Goal: Task Accomplishment & Management: Complete application form

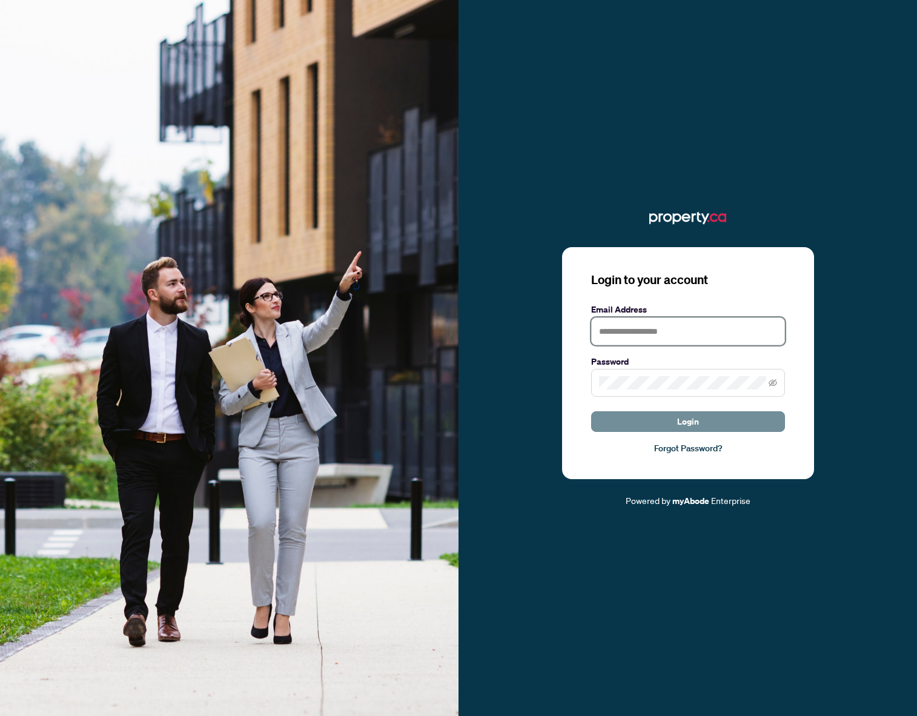
type input "**********"
click at [643, 419] on button "Login" at bounding box center [688, 421] width 194 height 21
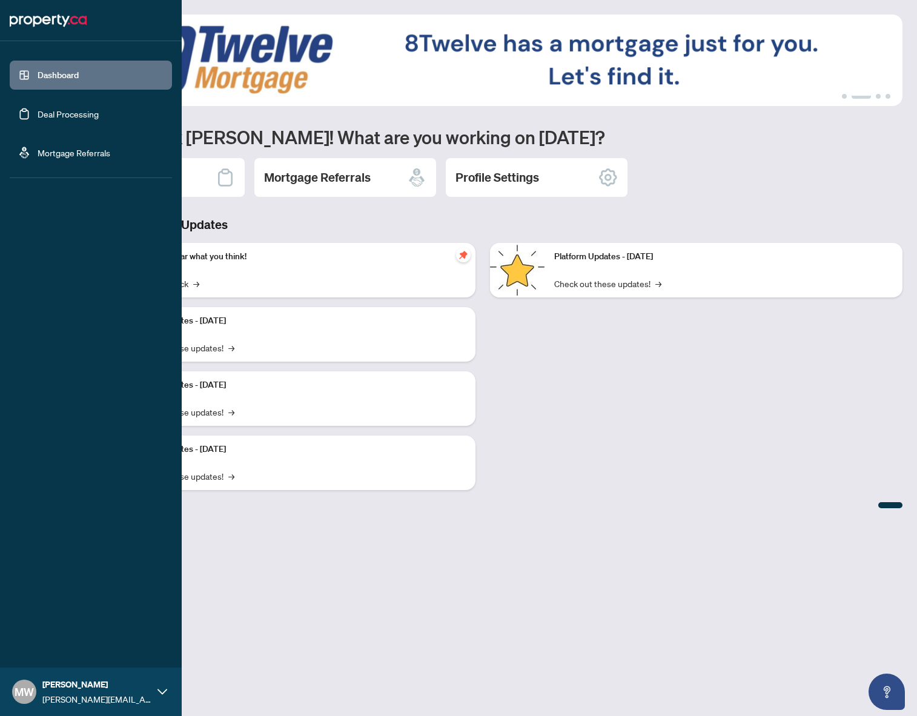
click at [38, 111] on link "Deal Processing" at bounding box center [68, 113] width 61 height 11
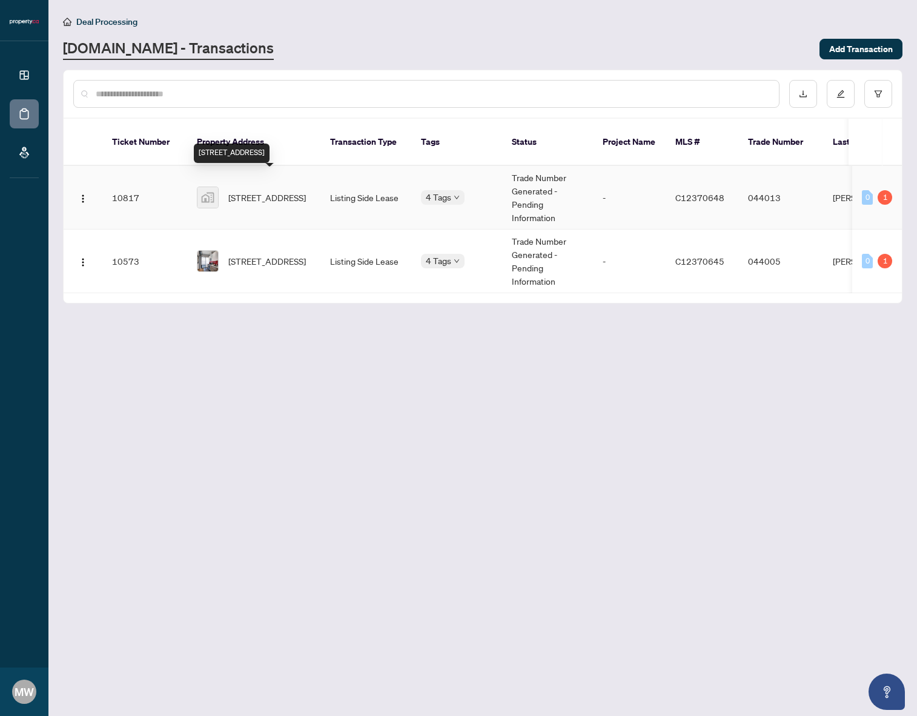
click at [296, 191] on span "[STREET_ADDRESS]" at bounding box center [267, 197] width 78 height 13
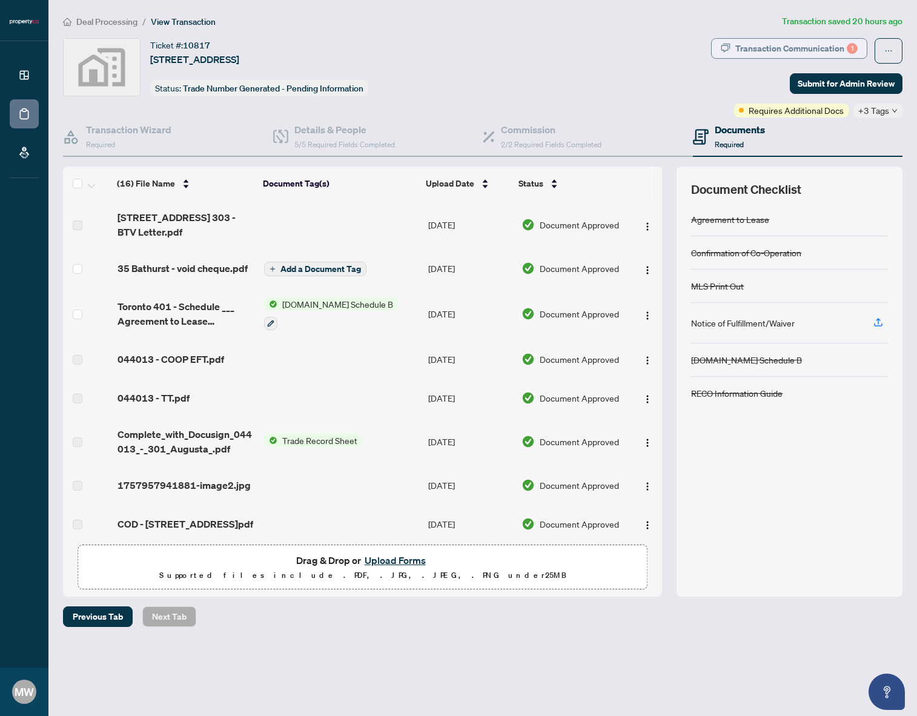
click at [833, 50] on div "Transaction Communication 1" at bounding box center [796, 48] width 122 height 19
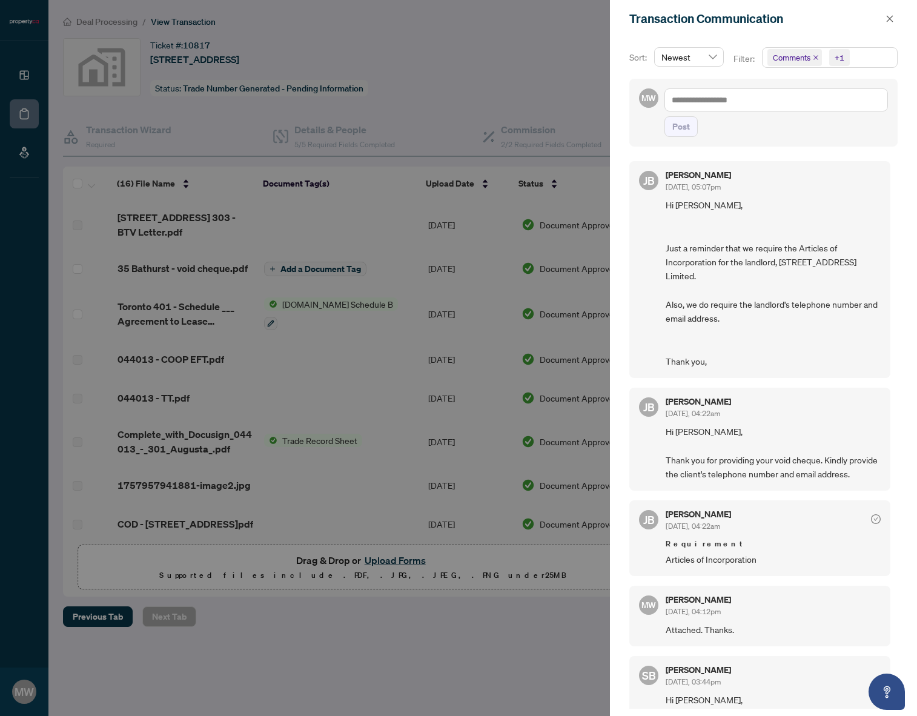
click at [509, 61] on div at bounding box center [458, 358] width 917 height 716
drag, startPoint x: 886, startPoint y: 16, endPoint x: 892, endPoint y: 21, distance: 8.2
click at [890, 21] on icon "close" at bounding box center [890, 19] width 8 height 8
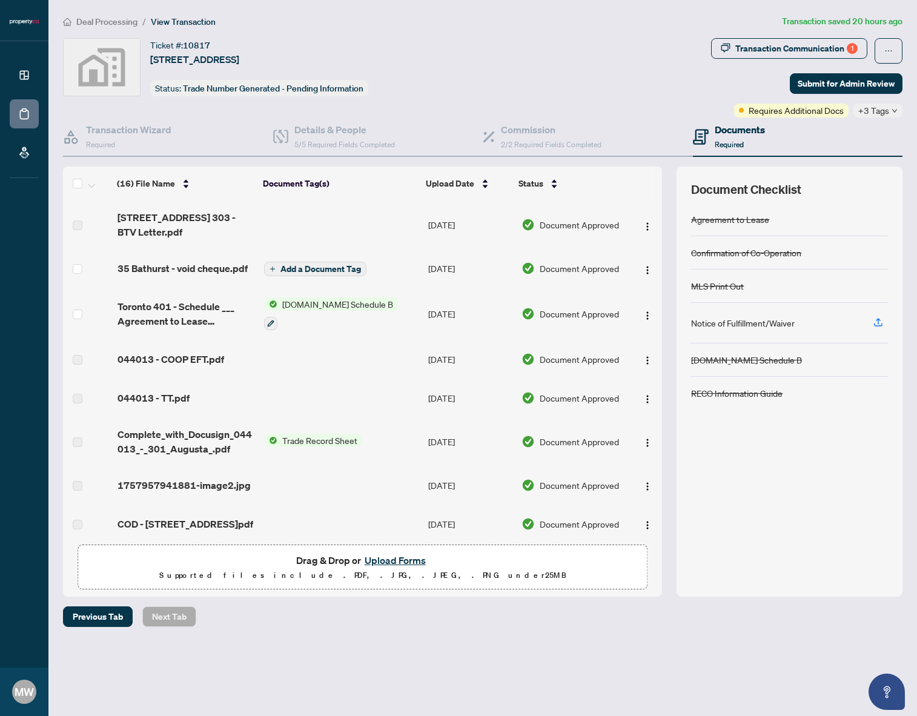
click at [395, 555] on button "Upload Forms" at bounding box center [395, 560] width 68 height 16
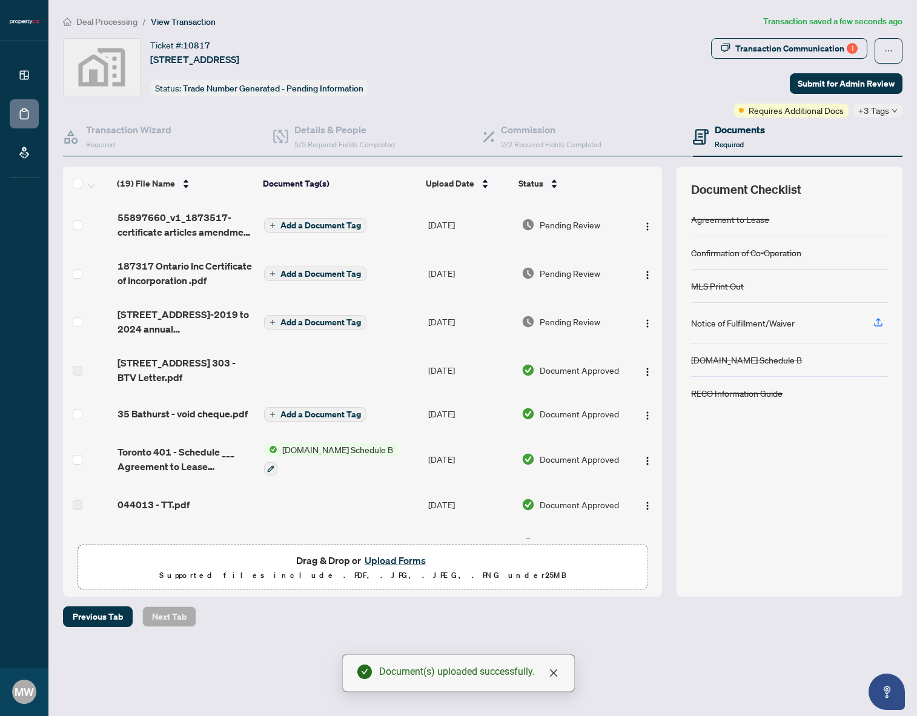
click at [351, 230] on button "Add a Document Tag" at bounding box center [315, 225] width 102 height 15
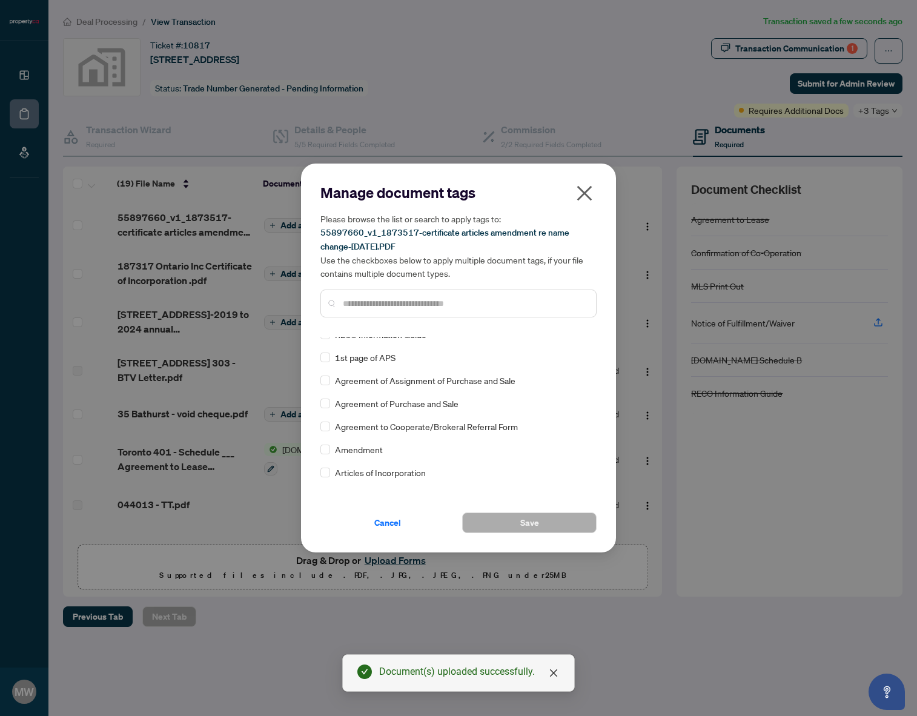
scroll to position [134, 0]
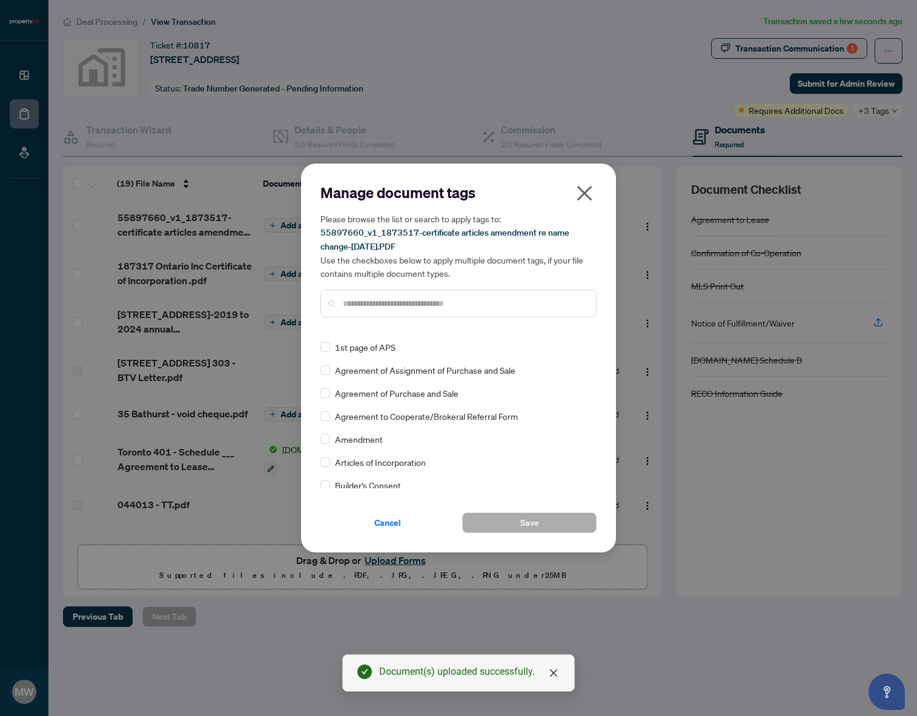
click at [402, 462] on span "Articles of Incorporation" at bounding box center [380, 461] width 91 height 13
click at [331, 463] on div "Articles of Incorporation" at bounding box center [454, 461] width 269 height 13
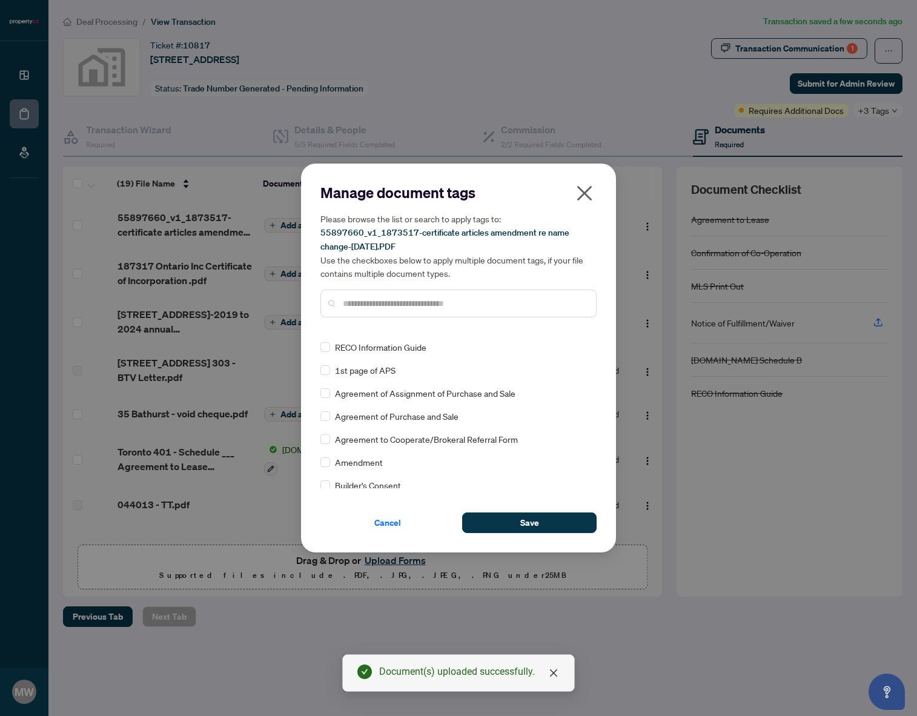
scroll to position [0, 0]
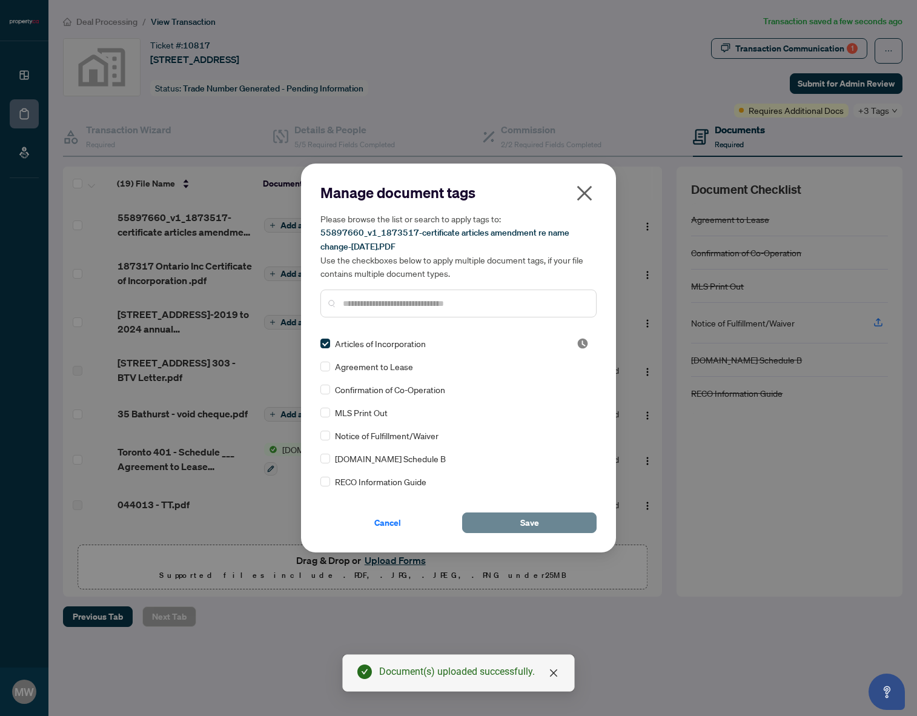
click at [558, 529] on button "Save" at bounding box center [529, 522] width 134 height 21
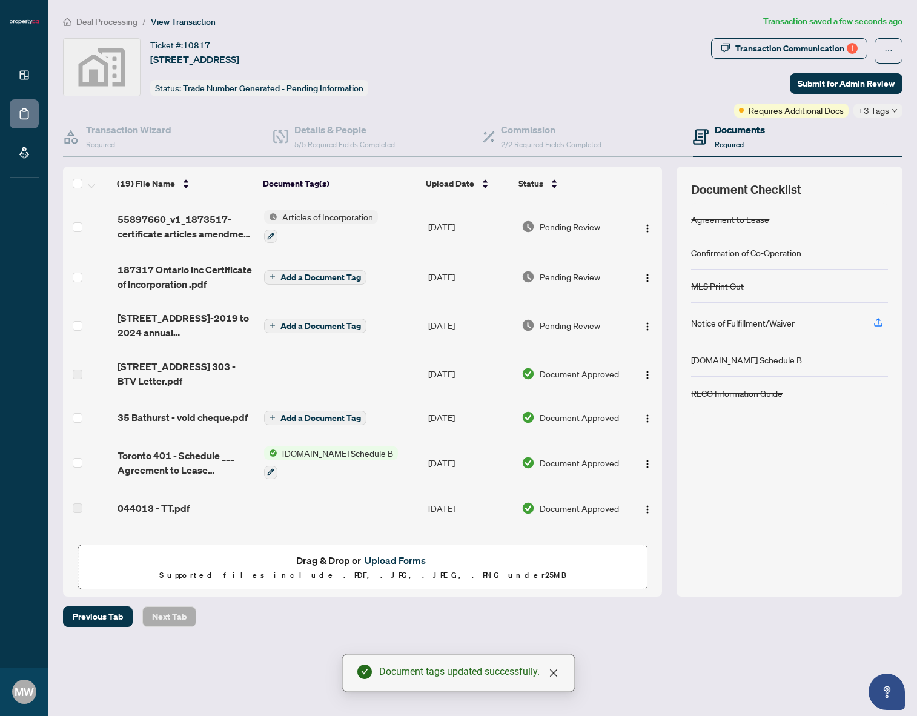
click at [310, 282] on button "Add a Document Tag" at bounding box center [315, 277] width 102 height 15
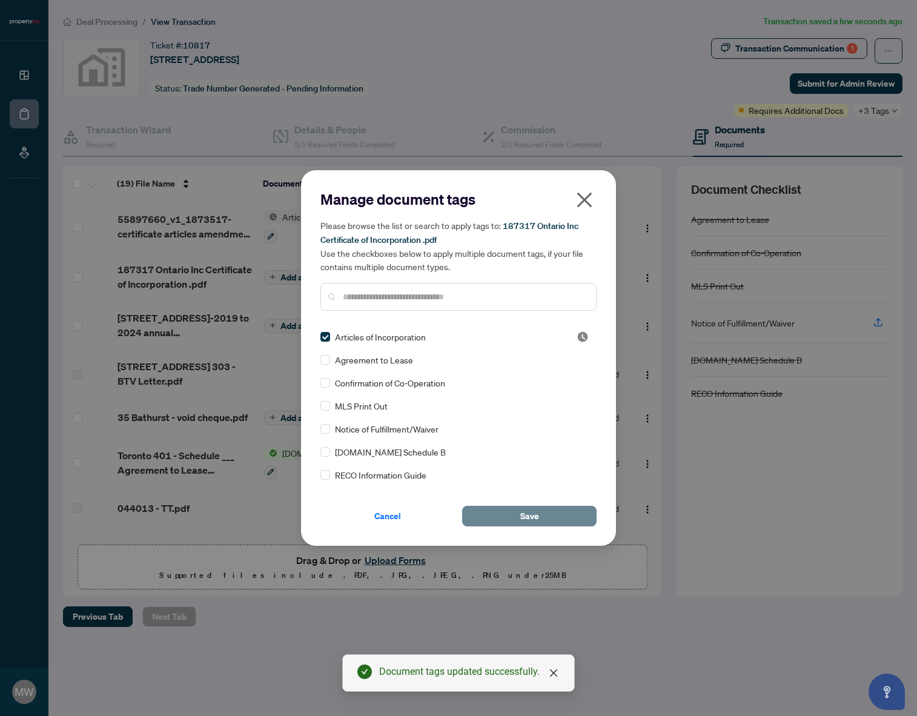
click at [520, 509] on span "Save" at bounding box center [529, 515] width 19 height 19
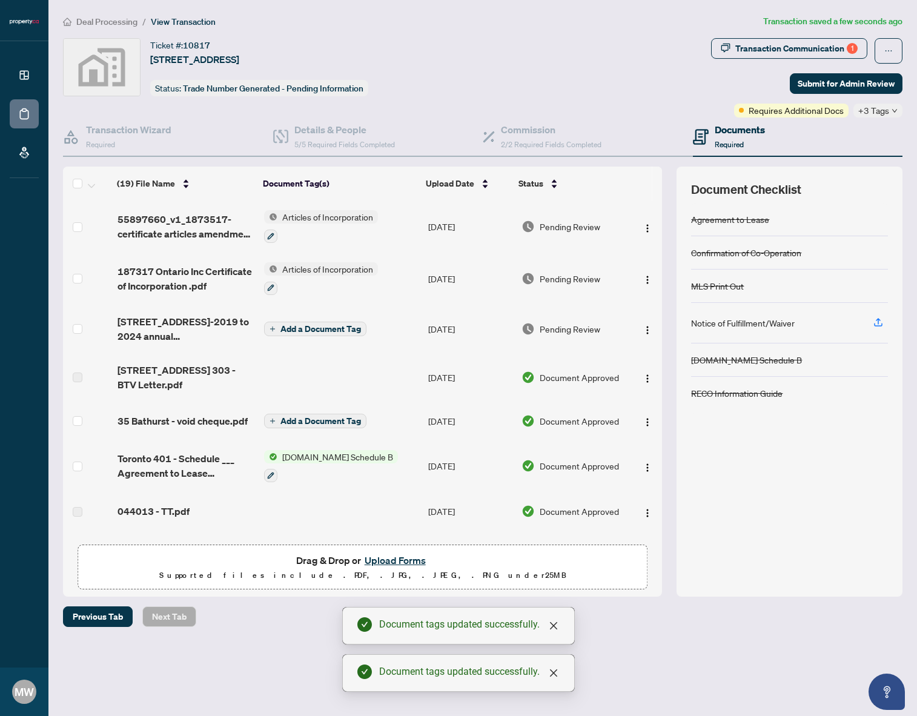
click at [317, 327] on span "Add a Document Tag" at bounding box center [320, 329] width 81 height 8
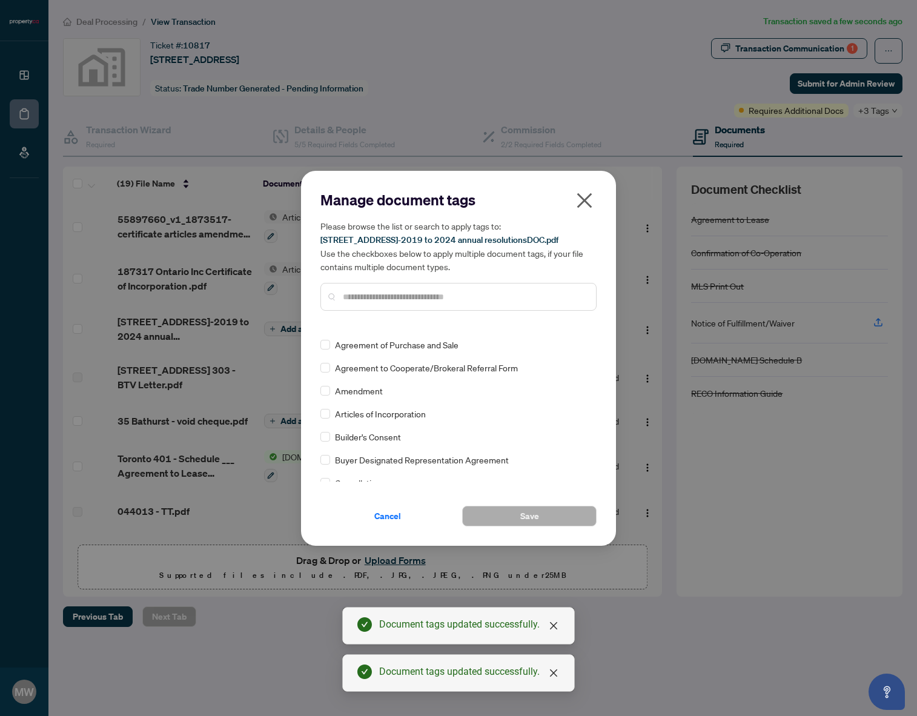
scroll to position [217, 0]
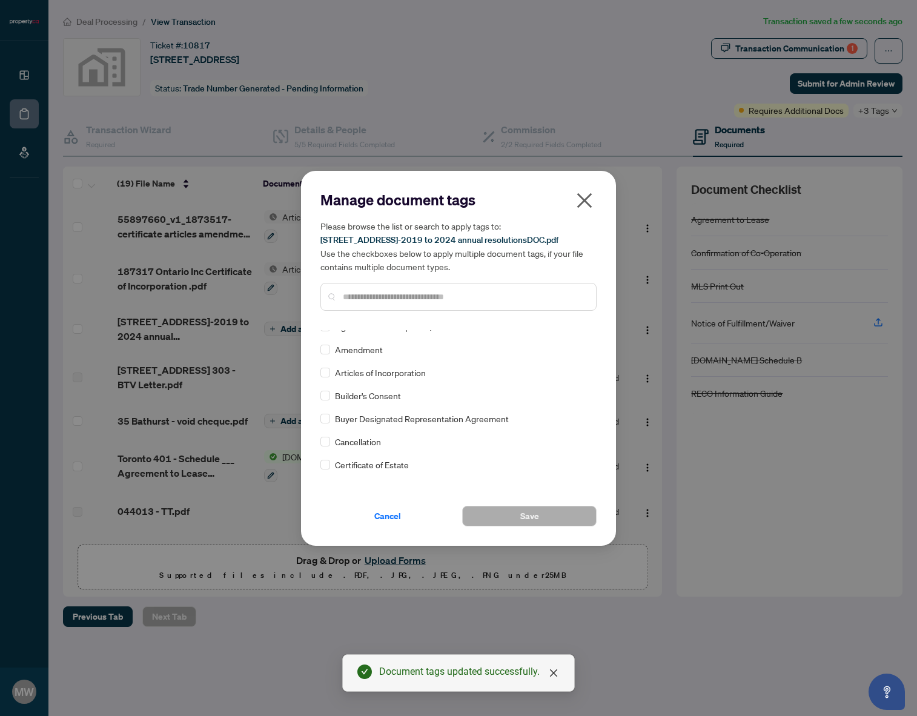
click at [332, 377] on div "Articles of Incorporation" at bounding box center [454, 372] width 269 height 13
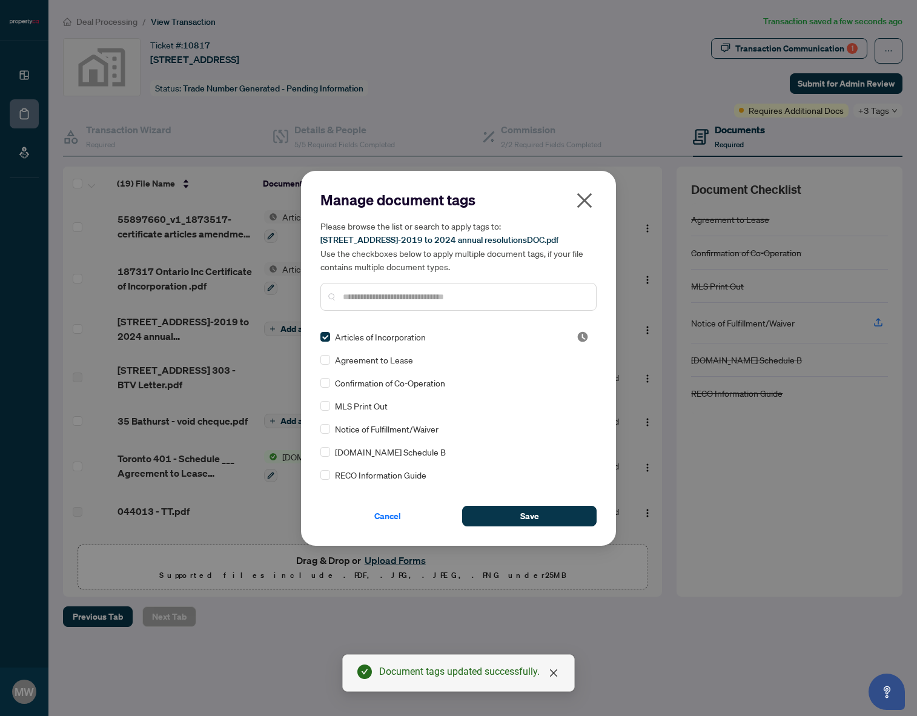
drag, startPoint x: 577, startPoint y: 551, endPoint x: 564, endPoint y: 531, distance: 24.0
click at [577, 551] on div "Manage document tags Please browse the list or search to apply tags to: [STREET…" at bounding box center [458, 358] width 917 height 716
click at [552, 515] on button "Save" at bounding box center [529, 516] width 134 height 21
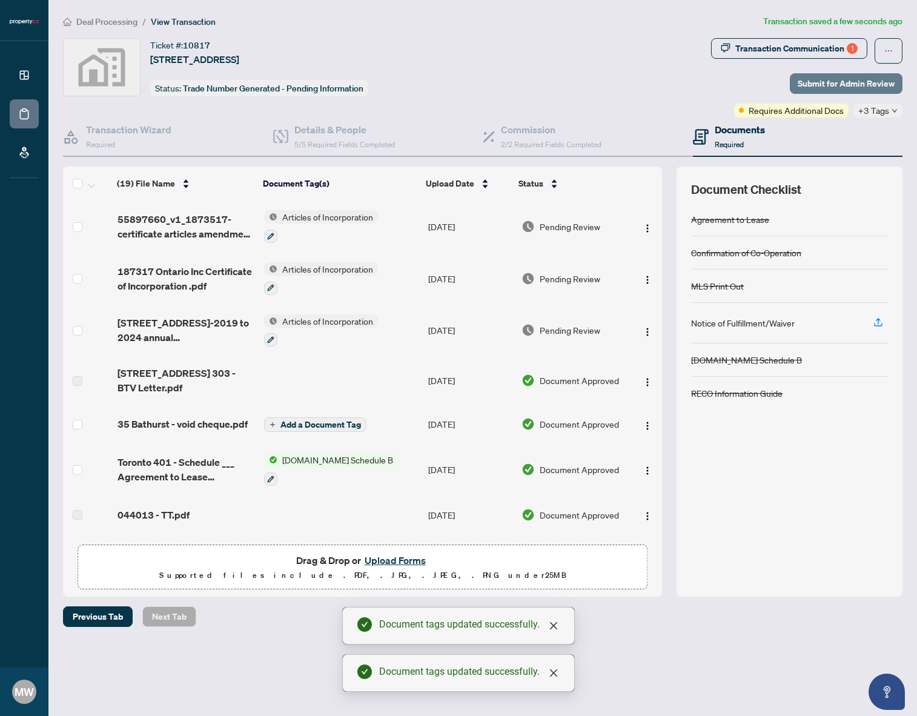
click at [887, 88] on span "Submit for Admin Review" at bounding box center [846, 83] width 97 height 19
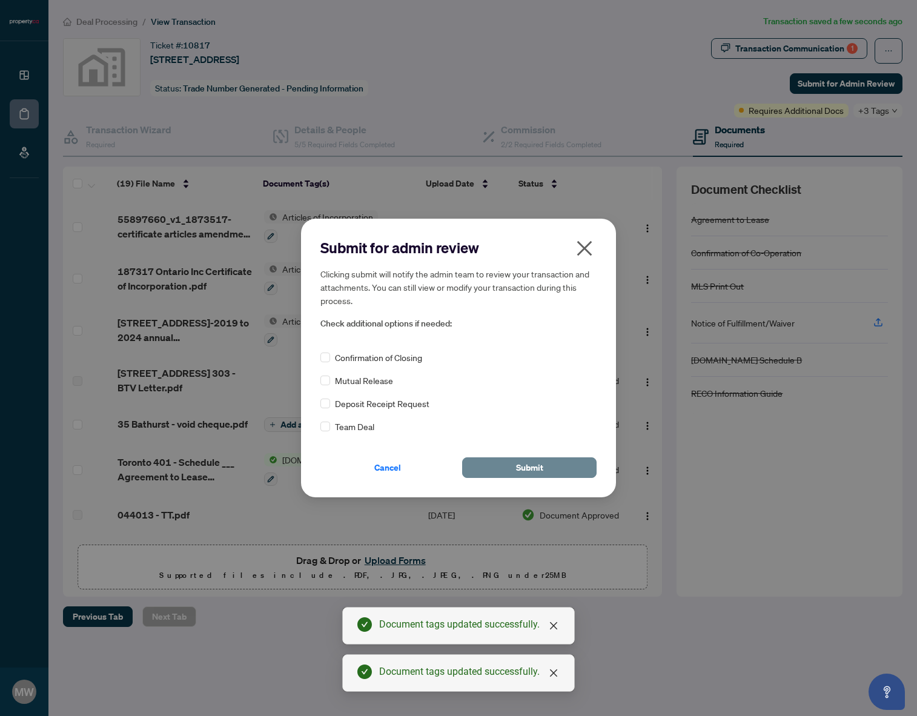
click at [558, 462] on button "Submit" at bounding box center [529, 467] width 134 height 21
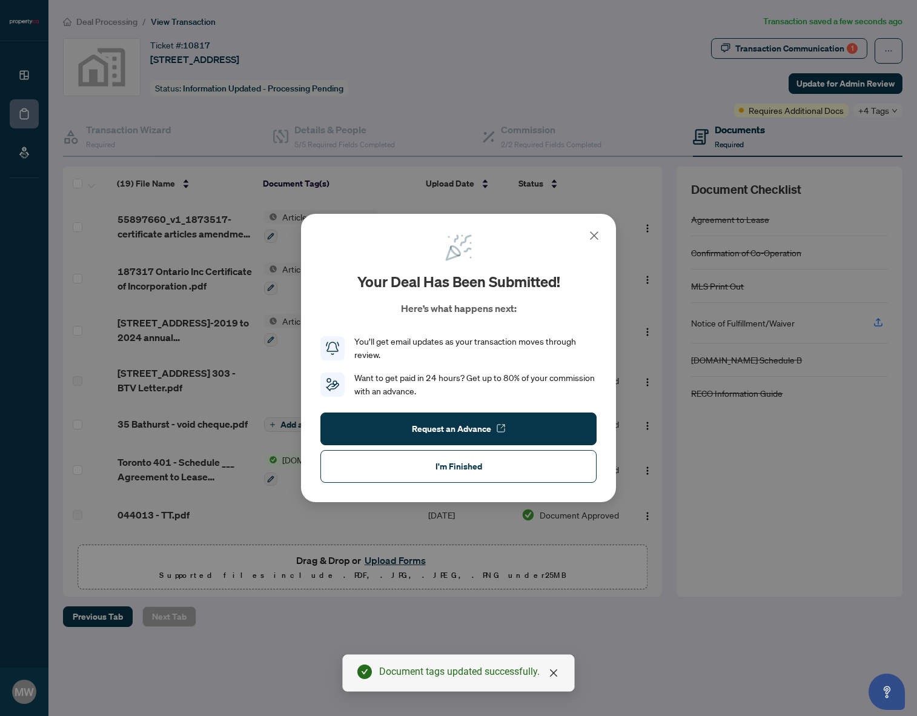
click at [468, 474] on span "I'm Finished" at bounding box center [458, 466] width 47 height 19
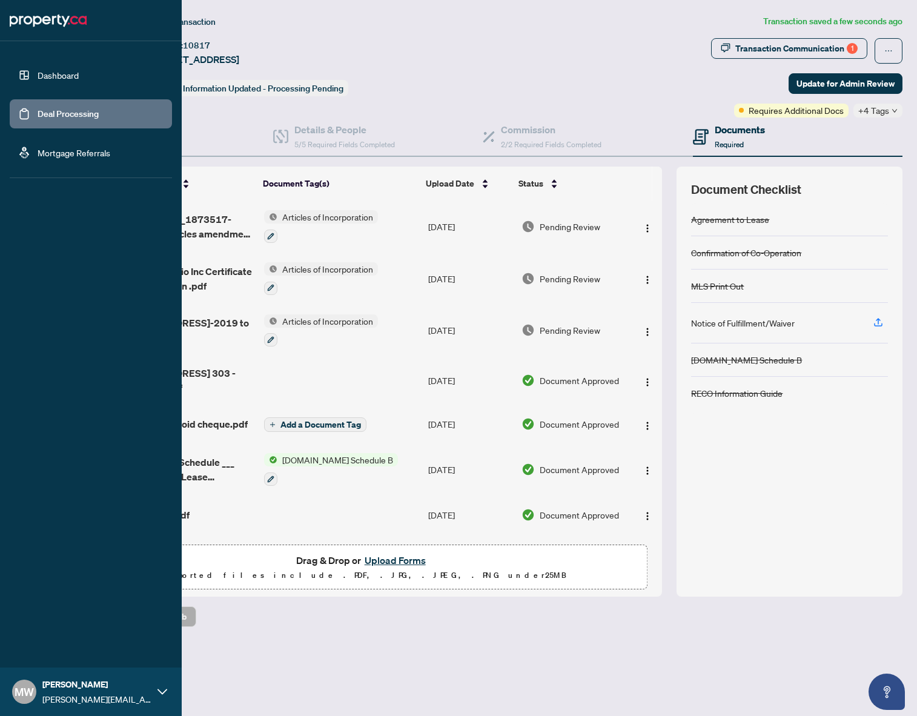
click at [38, 76] on link "Dashboard" at bounding box center [58, 75] width 41 height 11
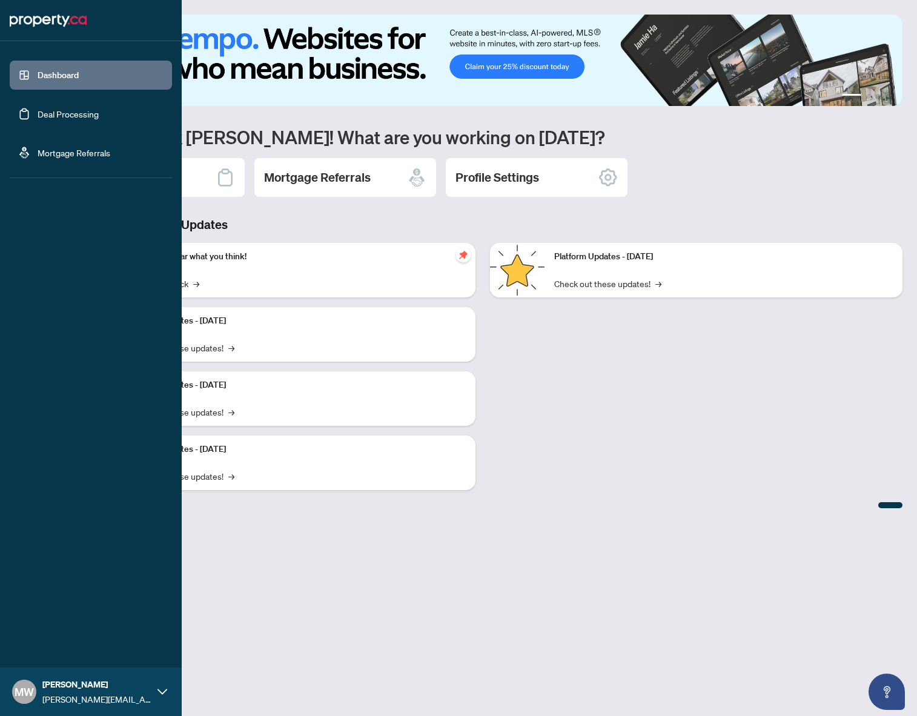
click at [71, 114] on link "Deal Processing" at bounding box center [68, 113] width 61 height 11
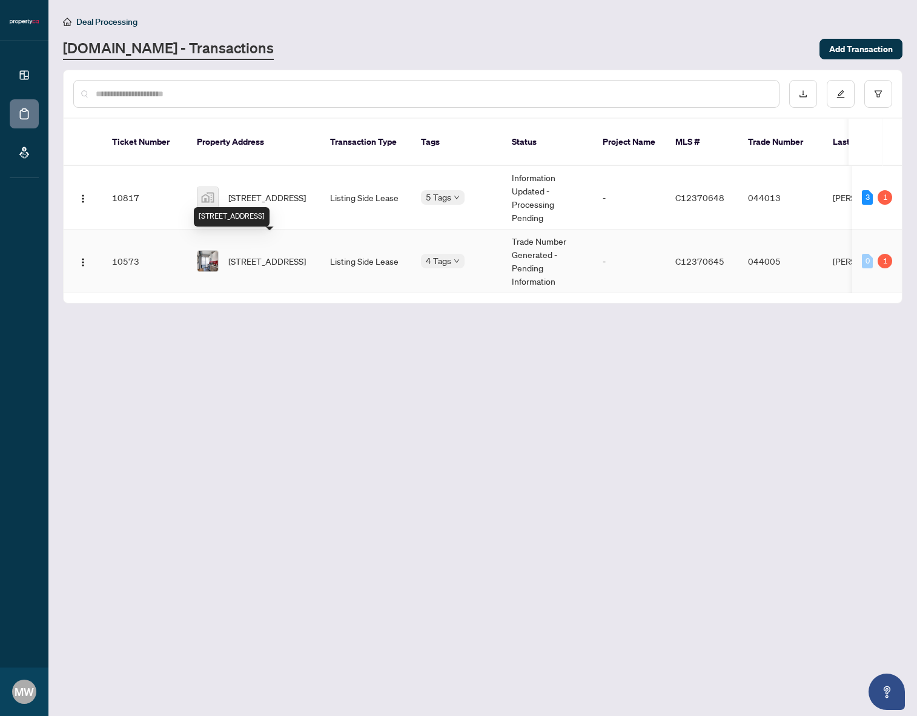
click at [266, 254] on span "[STREET_ADDRESS]" at bounding box center [267, 260] width 78 height 13
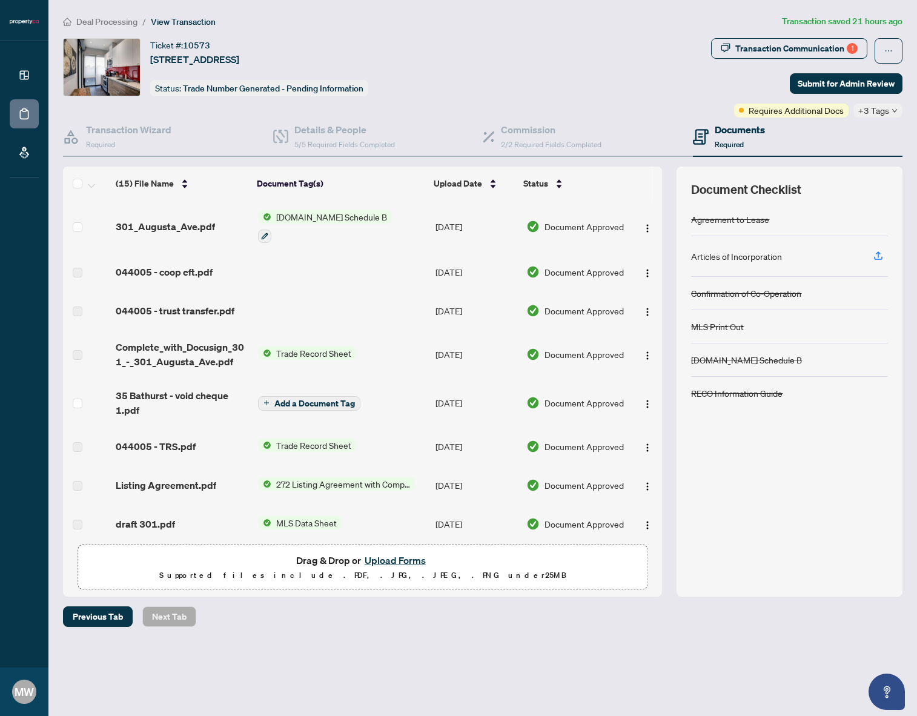
click at [384, 561] on button "Upload Forms" at bounding box center [395, 560] width 68 height 16
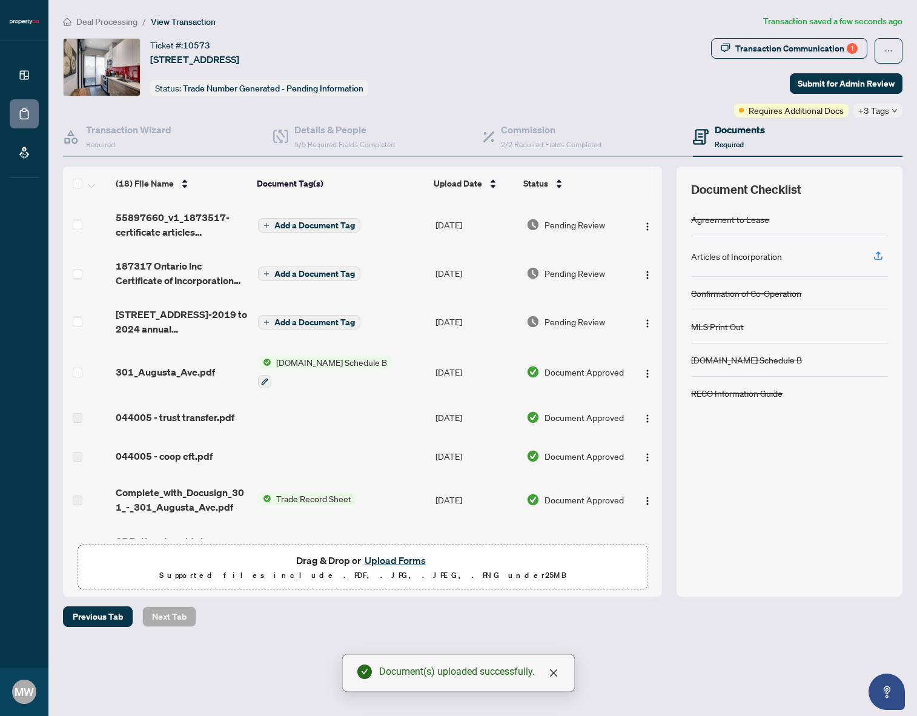
click at [306, 226] on span "Add a Document Tag" at bounding box center [314, 225] width 81 height 8
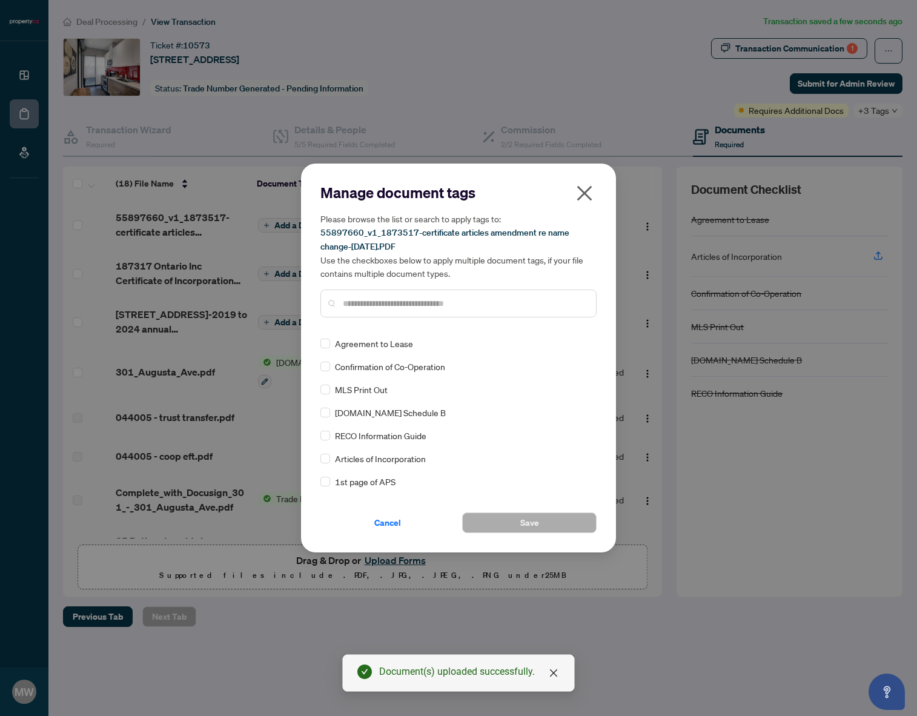
click at [394, 454] on span "Articles of Incorporation" at bounding box center [380, 458] width 91 height 13
click at [523, 526] on span "Save" at bounding box center [529, 522] width 19 height 19
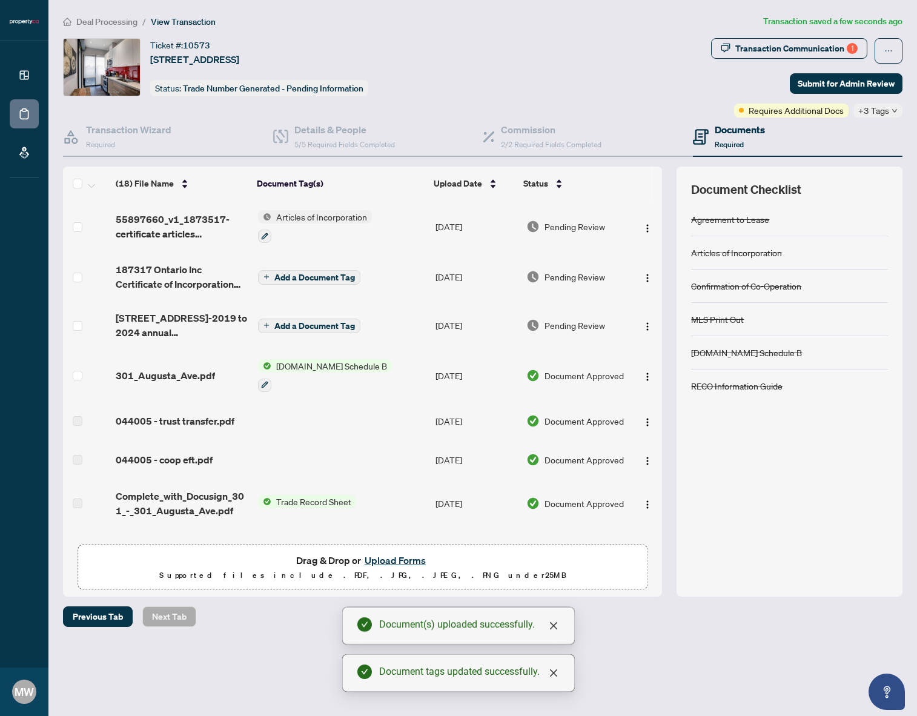
click at [325, 275] on span "Add a Document Tag" at bounding box center [314, 277] width 81 height 8
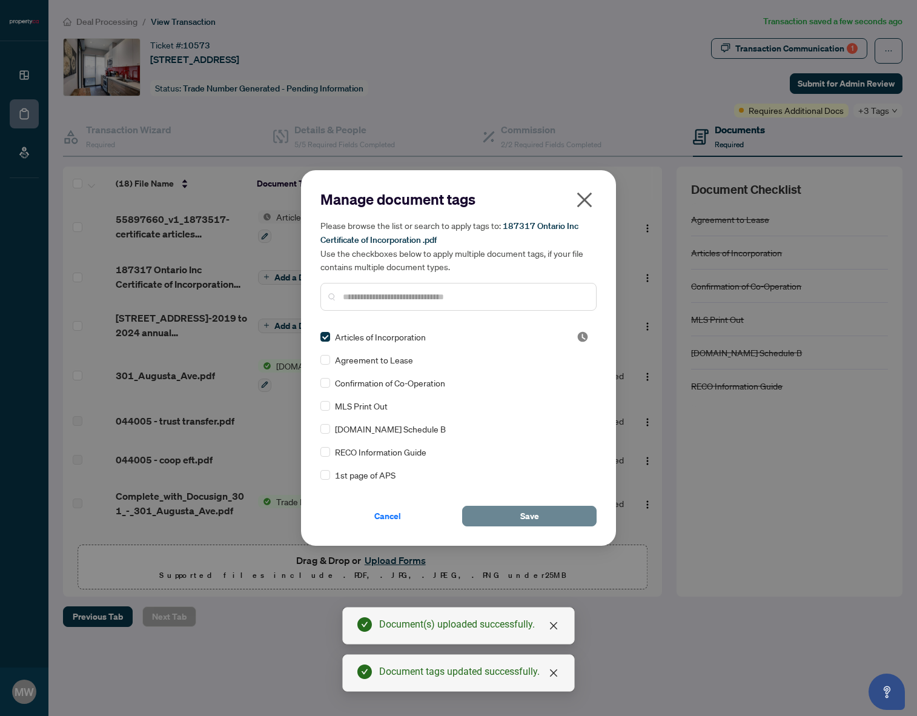
click at [520, 519] on span "Save" at bounding box center [529, 515] width 19 height 19
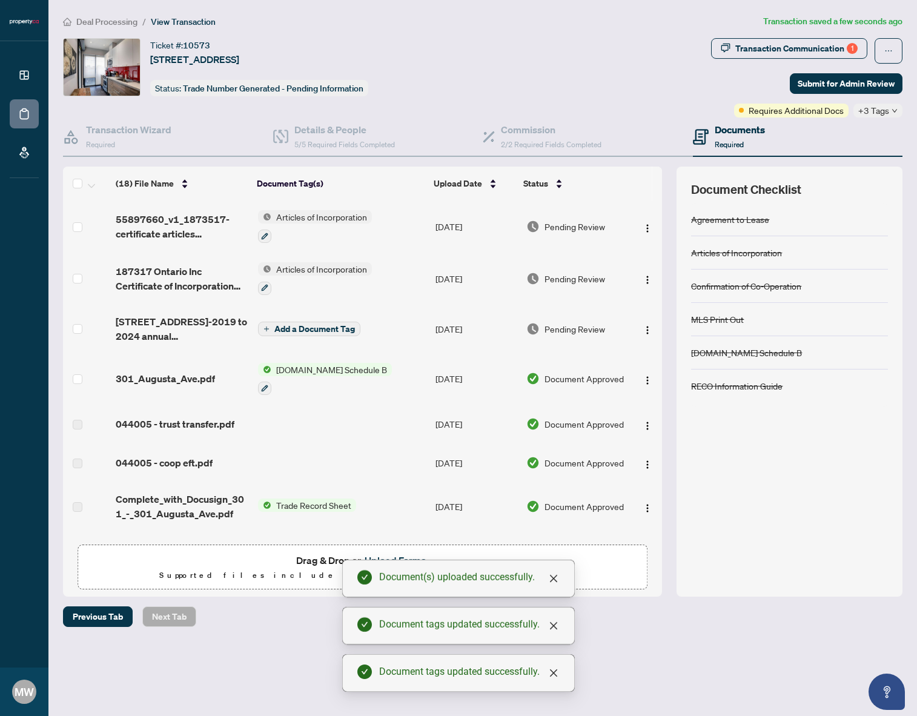
click at [293, 330] on span "Add a Document Tag" at bounding box center [314, 329] width 81 height 8
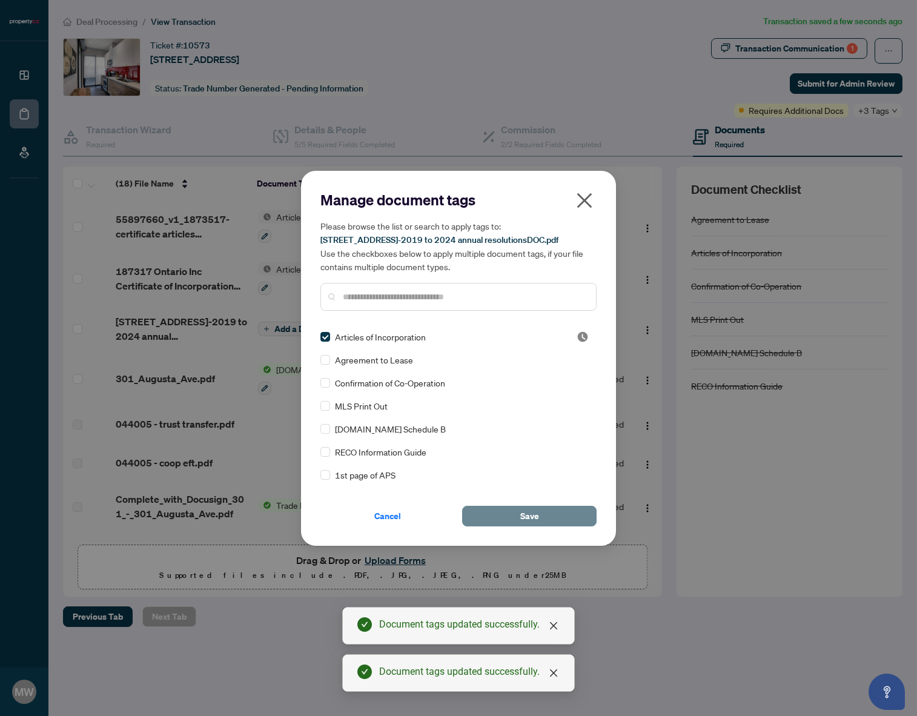
click at [516, 520] on button "Save" at bounding box center [529, 516] width 134 height 21
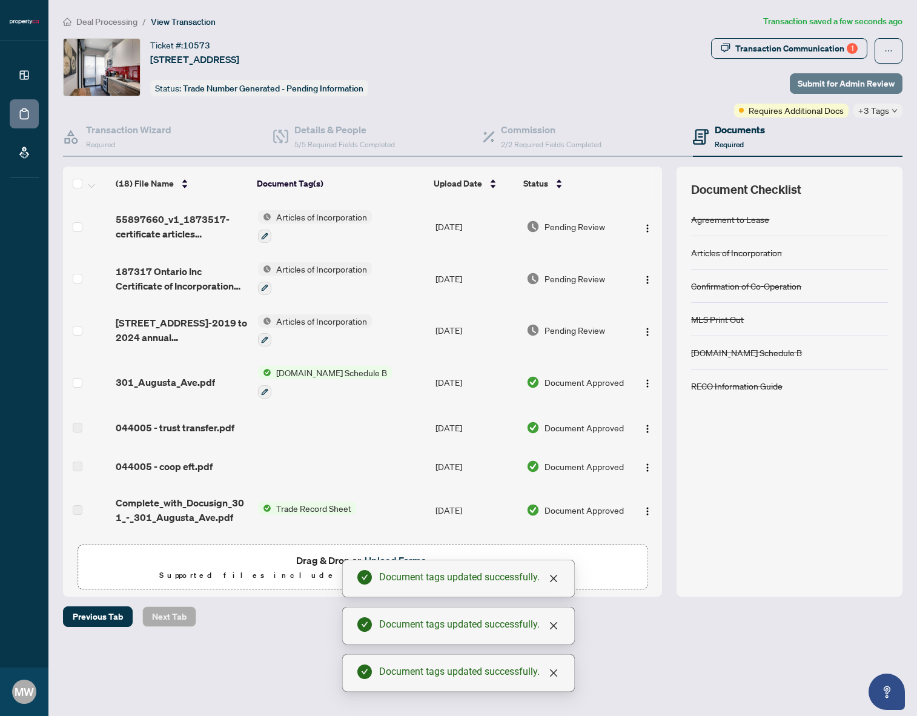
click at [877, 84] on span "Submit for Admin Review" at bounding box center [846, 83] width 97 height 19
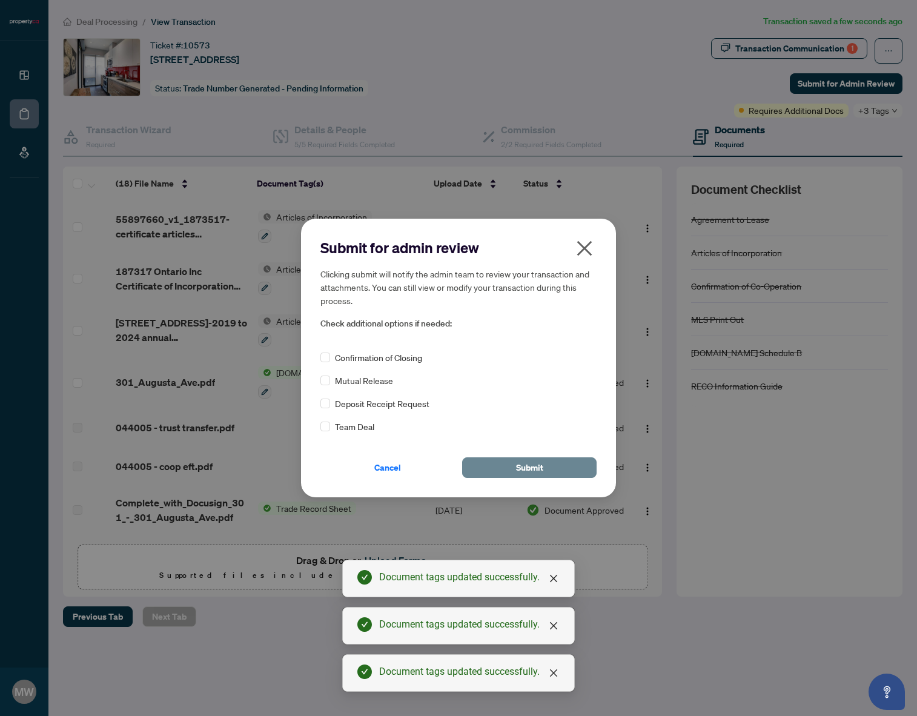
click at [545, 467] on button "Submit" at bounding box center [529, 467] width 134 height 21
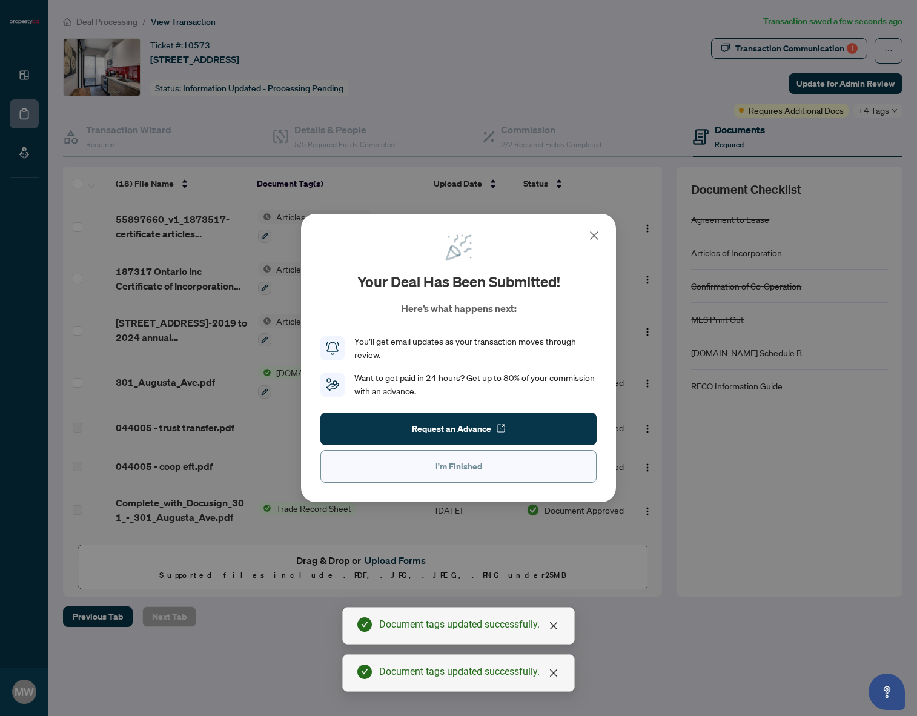
click at [502, 468] on button "I'm Finished" at bounding box center [458, 466] width 276 height 33
